Goal: Task Accomplishment & Management: Use online tool/utility

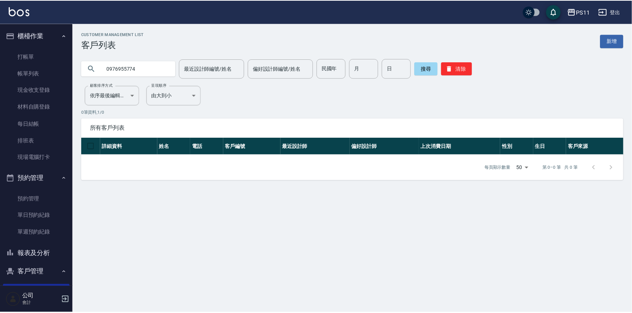
scroll to position [66, 0]
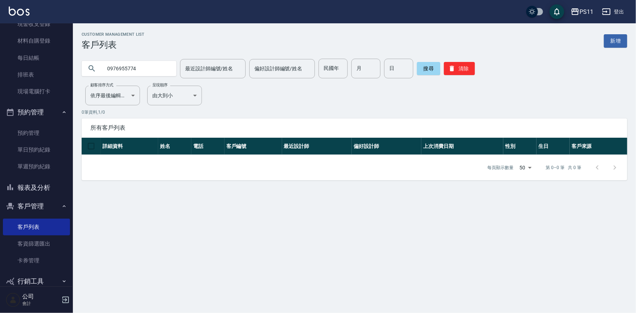
click at [58, 188] on button "報表及分析" at bounding box center [36, 187] width 67 height 19
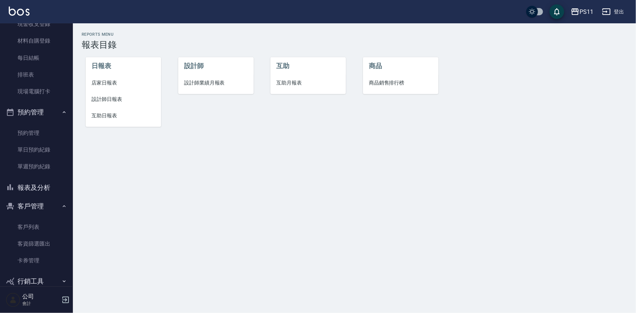
click at [110, 107] on li "互助日報表" at bounding box center [123, 115] width 75 height 16
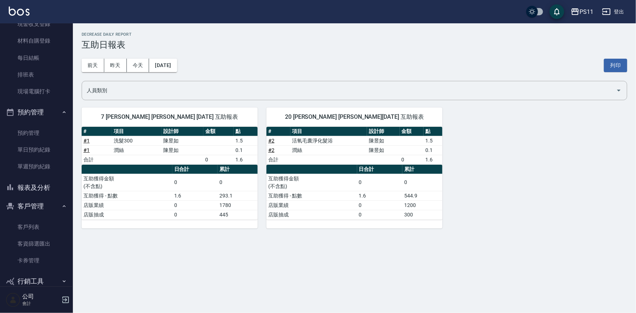
click at [486, 197] on div "7 [PERSON_NAME] [PERSON_NAME] [DATE] 互助報表 # 項目 設計師 金額 點 # 1 洗髮300 [PERSON_NAME]…" at bounding box center [350, 164] width 554 height 130
drag, startPoint x: 50, startPoint y: 185, endPoint x: 134, endPoint y: 155, distance: 89.8
click at [52, 189] on button "報表及分析" at bounding box center [36, 187] width 67 height 19
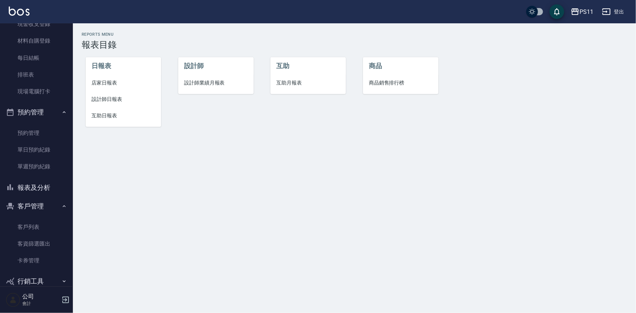
click at [105, 122] on li "互助日報表" at bounding box center [123, 115] width 75 height 16
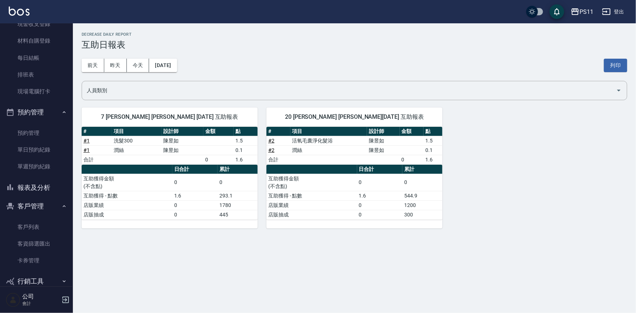
click at [46, 185] on button "報表及分析" at bounding box center [36, 187] width 67 height 19
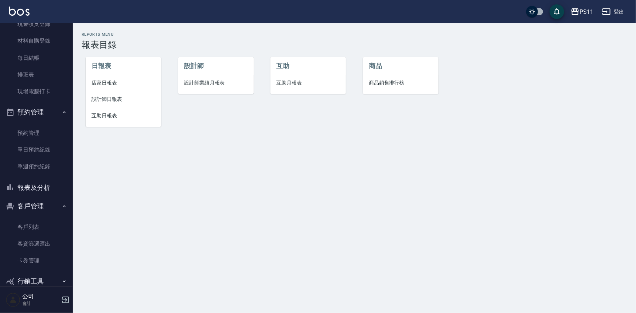
click at [98, 96] on span "設計師日報表" at bounding box center [123, 99] width 64 height 8
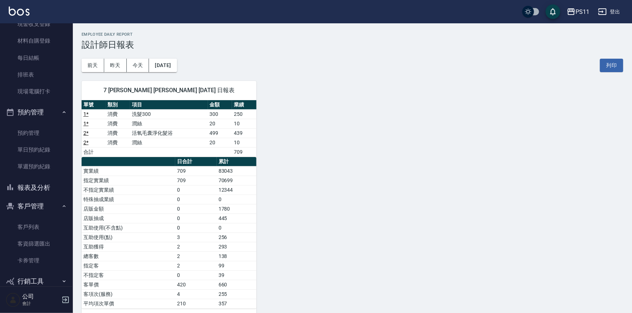
click at [322, 120] on div "7 [PERSON_NAME] [PERSON_NAME] [DATE] 日報表 單號 類別 項目 金額 業績 1 * 消費 洗髮300 300 250 1 …" at bounding box center [348, 194] width 551 height 245
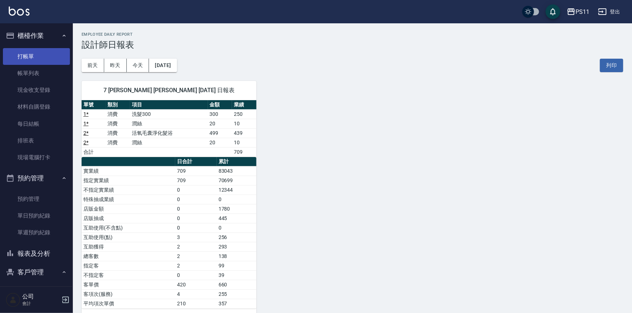
click at [48, 55] on link "打帳單" at bounding box center [36, 56] width 67 height 17
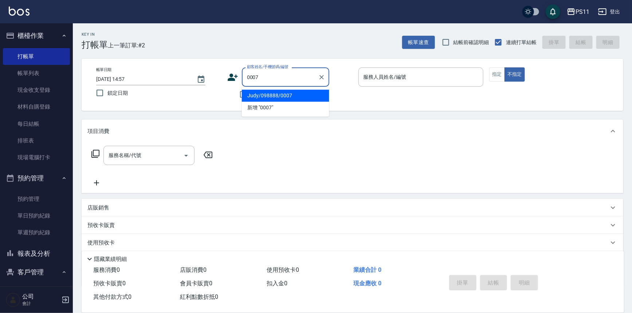
type input "Judy/098888/0007"
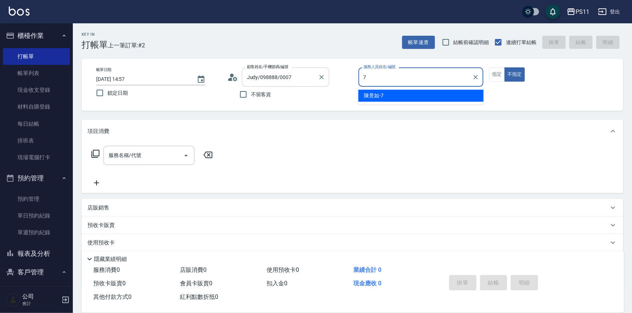
type input "陳昱如-7"
type button "false"
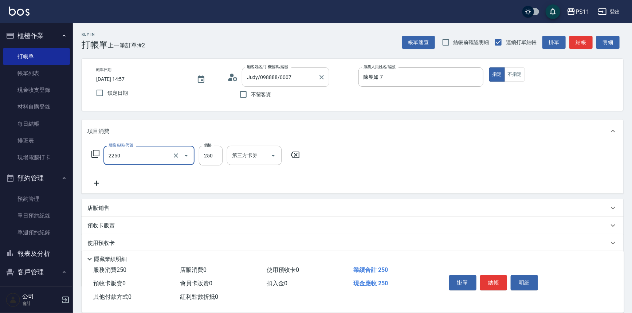
type input "指定剪髮優惠(2250)"
type input "200"
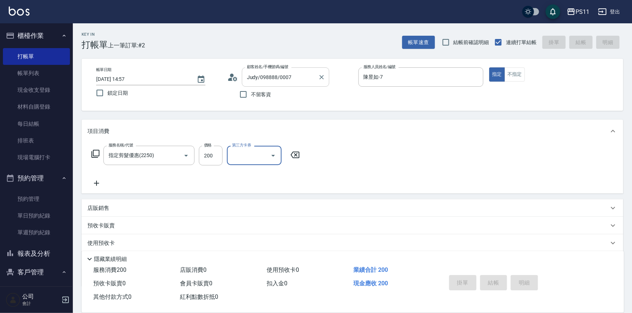
type input "[DATE] 14:58"
